Goal: Transaction & Acquisition: Book appointment/travel/reservation

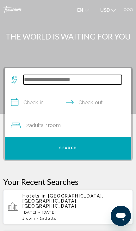
click at [30, 82] on input "Search widget" at bounding box center [72, 79] width 98 height 9
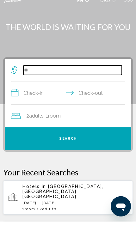
type input "*"
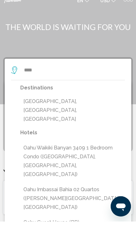
click at [24, 105] on button "[GEOGRAPHIC_DATA], [GEOGRAPHIC_DATA], [GEOGRAPHIC_DATA]" at bounding box center [72, 120] width 105 height 30
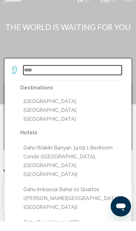
type input "**********"
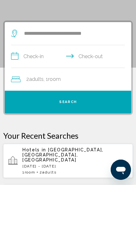
click at [22, 91] on input "**********" at bounding box center [69, 103] width 116 height 24
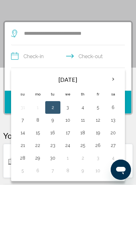
scroll to position [46, 0]
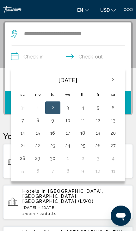
click at [113, 80] on th "Next month" at bounding box center [113, 80] width 14 height 14
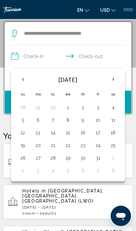
click at [112, 80] on th "Next month" at bounding box center [113, 79] width 14 height 14
click at [22, 148] on button "16" at bounding box center [23, 145] width 9 height 9
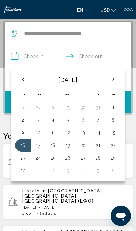
click at [49, 146] on button "18" at bounding box center [53, 145] width 8 height 9
type input "**********"
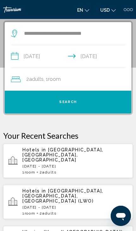
click at [37, 102] on button "Search" at bounding box center [68, 102] width 126 height 23
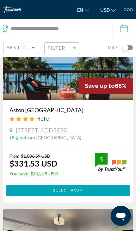
scroll to position [47, 0]
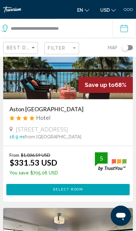
click at [105, 75] on img "Main content" at bounding box center [68, 67] width 130 height 63
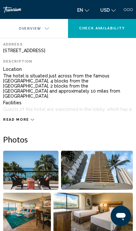
scroll to position [184, 0]
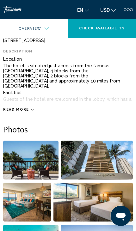
click at [40, 163] on img "Open full-screen image slider" at bounding box center [30, 160] width 55 height 39
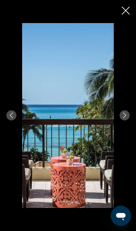
click at [125, 118] on icon "Next image" at bounding box center [125, 116] width 6 height 6
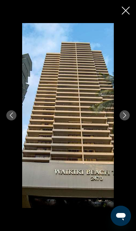
click at [125, 123] on div "Main content" at bounding box center [68, 115] width 136 height 185
click at [123, 118] on icon "Next image" at bounding box center [125, 116] width 6 height 6
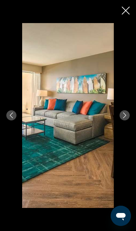
click at [120, 120] on button "Next image" at bounding box center [124, 115] width 10 height 10
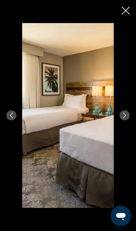
click at [119, 120] on button "Next image" at bounding box center [124, 115] width 10 height 10
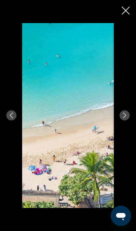
click at [122, 118] on icon "Next image" at bounding box center [125, 116] width 6 height 6
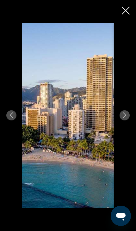
click at [123, 118] on icon "Next image" at bounding box center [125, 116] width 6 height 6
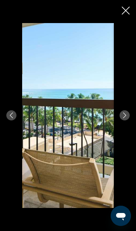
click at [120, 120] on button "Next image" at bounding box center [124, 115] width 10 height 10
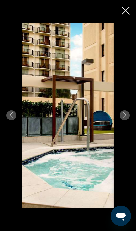
click at [124, 118] on icon "Next image" at bounding box center [125, 116] width 6 height 6
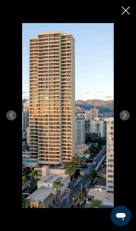
click at [126, 9] on icon "Close slideshow" at bounding box center [126, 11] width 8 height 8
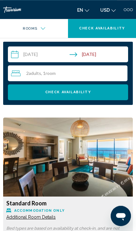
scroll to position [709, 0]
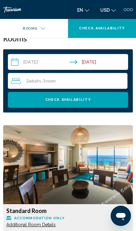
click at [75, 168] on img "Main content" at bounding box center [68, 164] width 130 height 79
click at [53, 187] on img "Main content" at bounding box center [68, 164] width 130 height 79
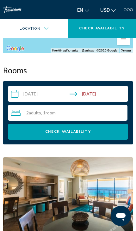
scroll to position [677, 0]
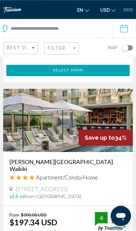
scroll to position [861, 0]
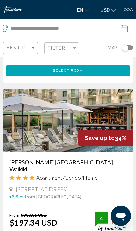
click at [33, 127] on img "Main content" at bounding box center [68, 120] width 130 height 63
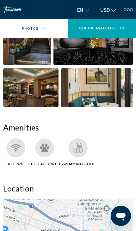
scroll to position [326, 0]
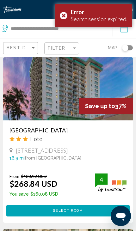
scroll to position [721, 0]
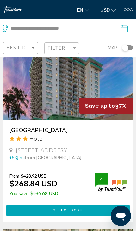
click at [32, 94] on img "Main content" at bounding box center [68, 88] width 130 height 63
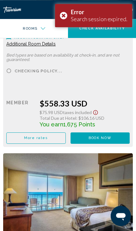
scroll to position [2642, 0]
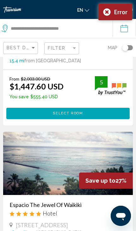
scroll to position [1476, 0]
